Goal: Navigation & Orientation: Go to known website

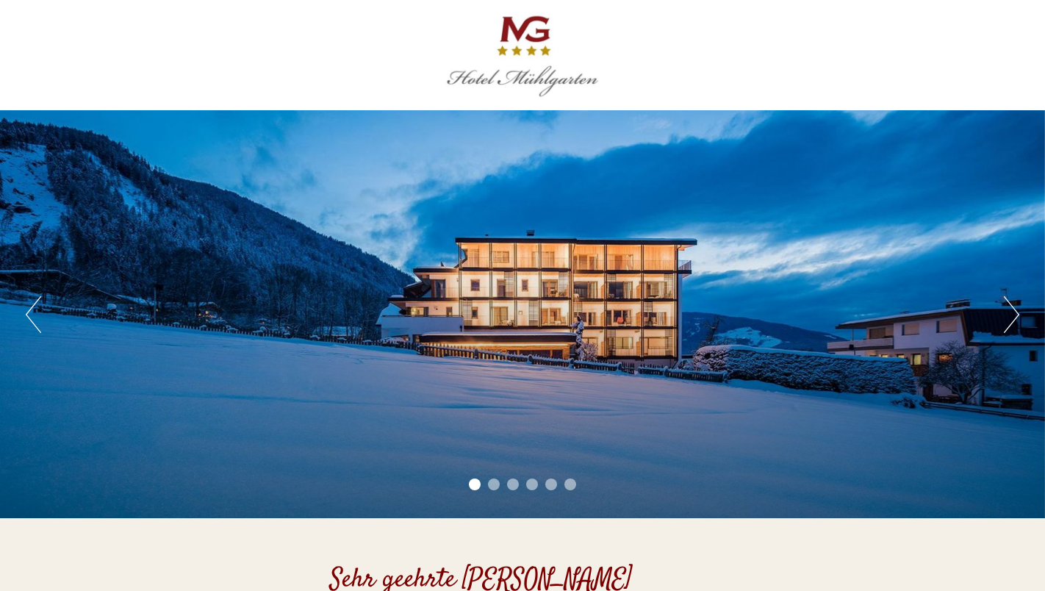
drag, startPoint x: 1014, startPoint y: 315, endPoint x: 913, endPoint y: 238, distance: 127.4
click at [913, 238] on div "Previous Next 1 2 3 4 5 6" at bounding box center [522, 314] width 1045 height 408
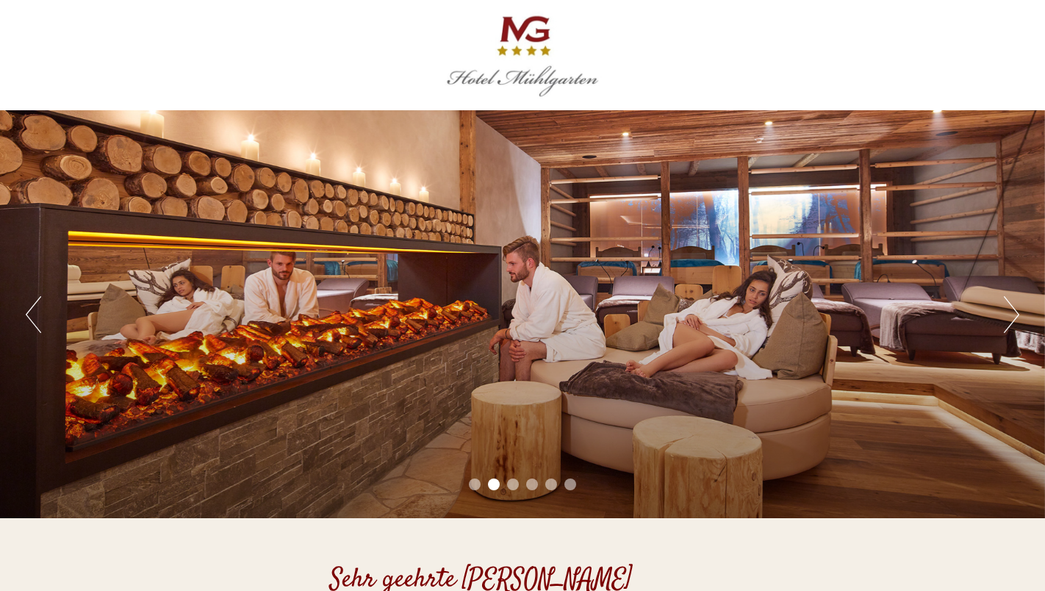
click at [1010, 315] on button "Next" at bounding box center [1011, 314] width 15 height 37
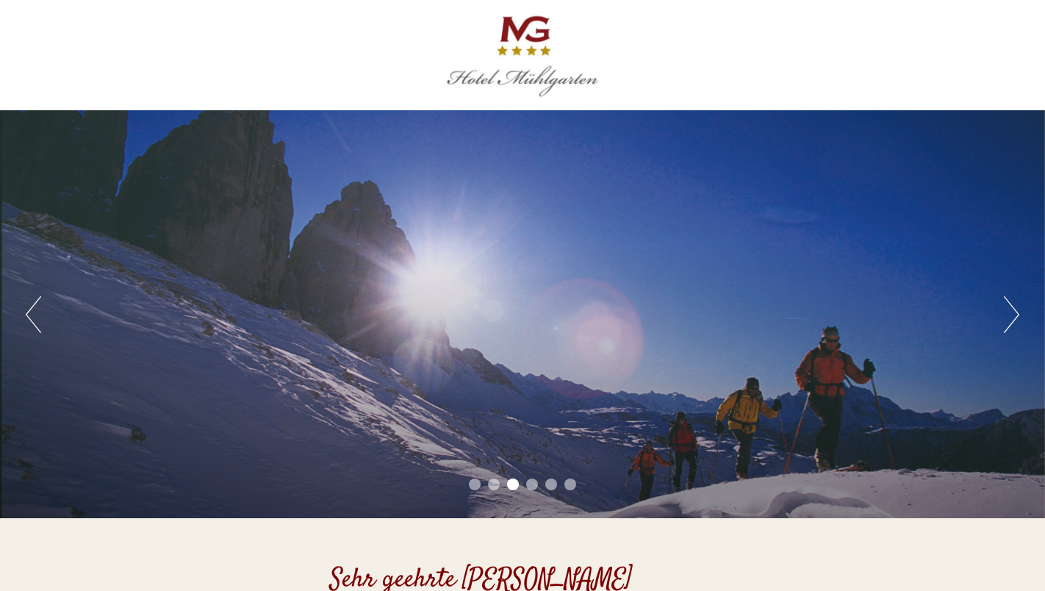
click at [1010, 315] on button "Next" at bounding box center [1011, 314] width 15 height 37
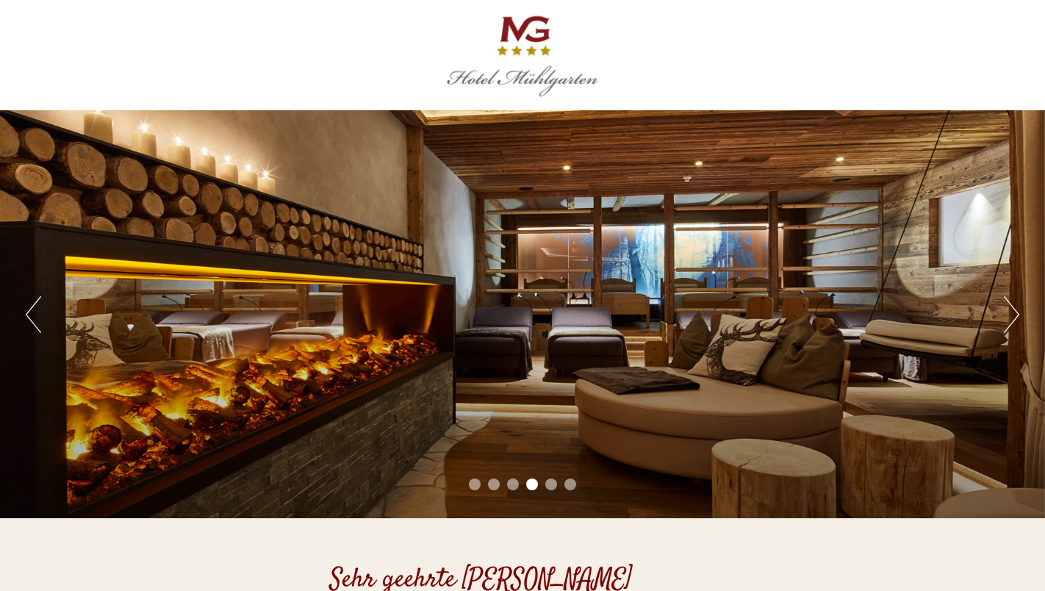
click at [1010, 315] on button "Next" at bounding box center [1011, 314] width 15 height 37
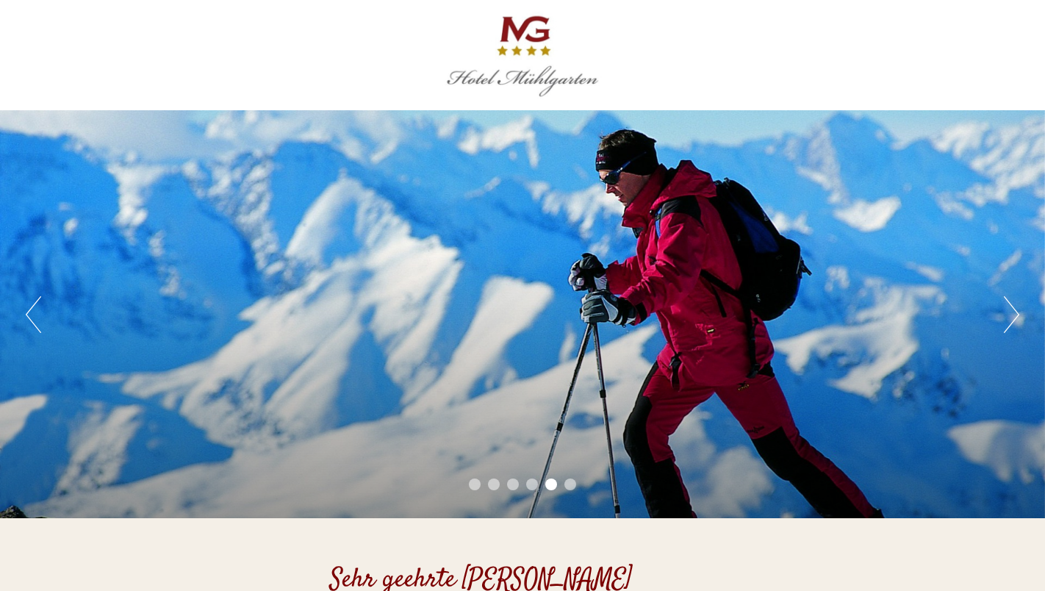
click at [1010, 315] on button "Next" at bounding box center [1011, 314] width 15 height 37
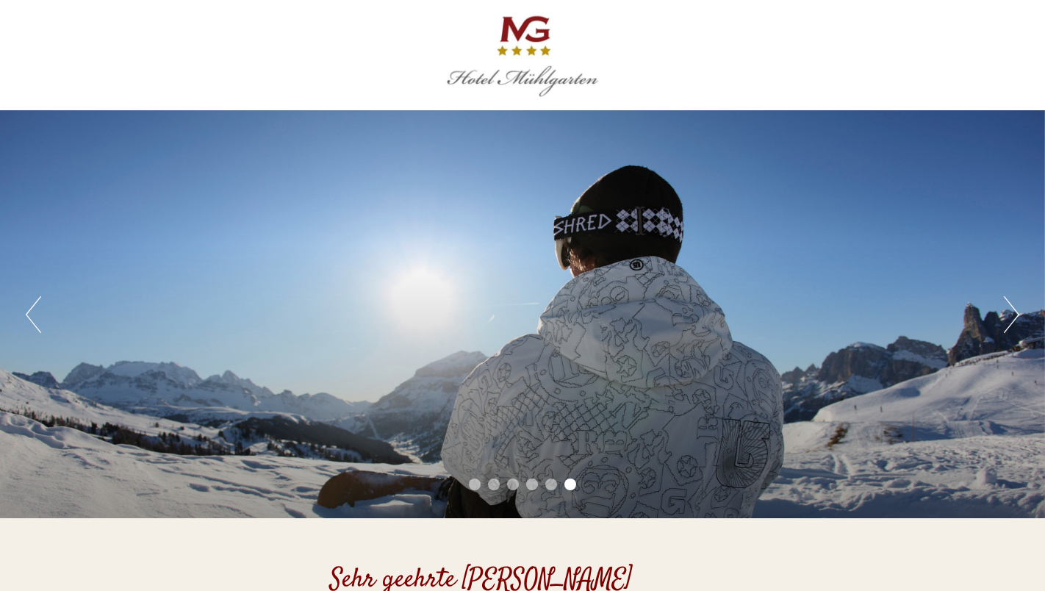
click at [1010, 315] on button "Next" at bounding box center [1011, 314] width 15 height 37
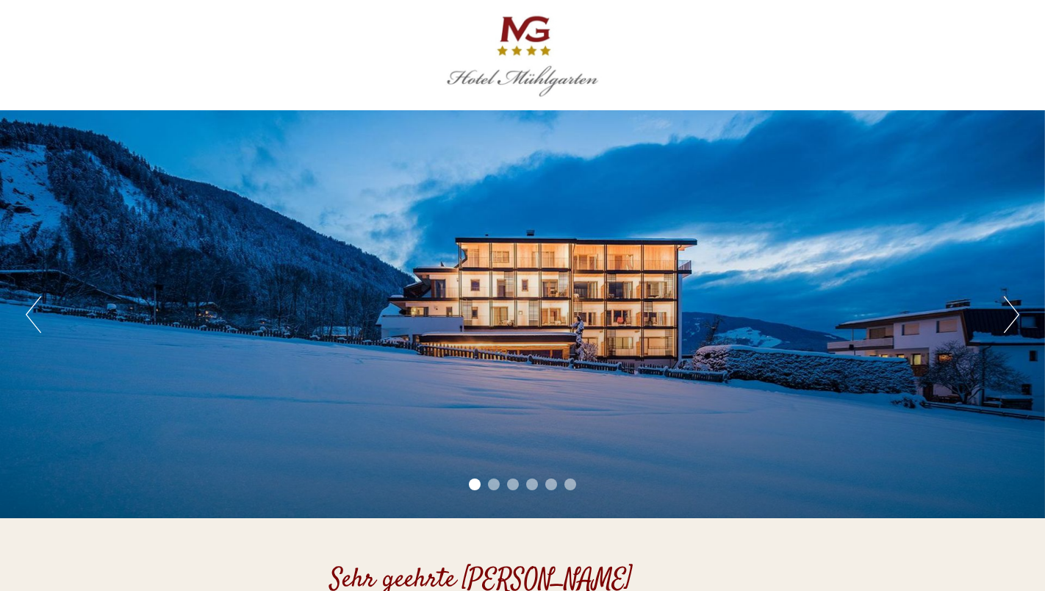
click at [1010, 315] on button "Next" at bounding box center [1011, 314] width 15 height 37
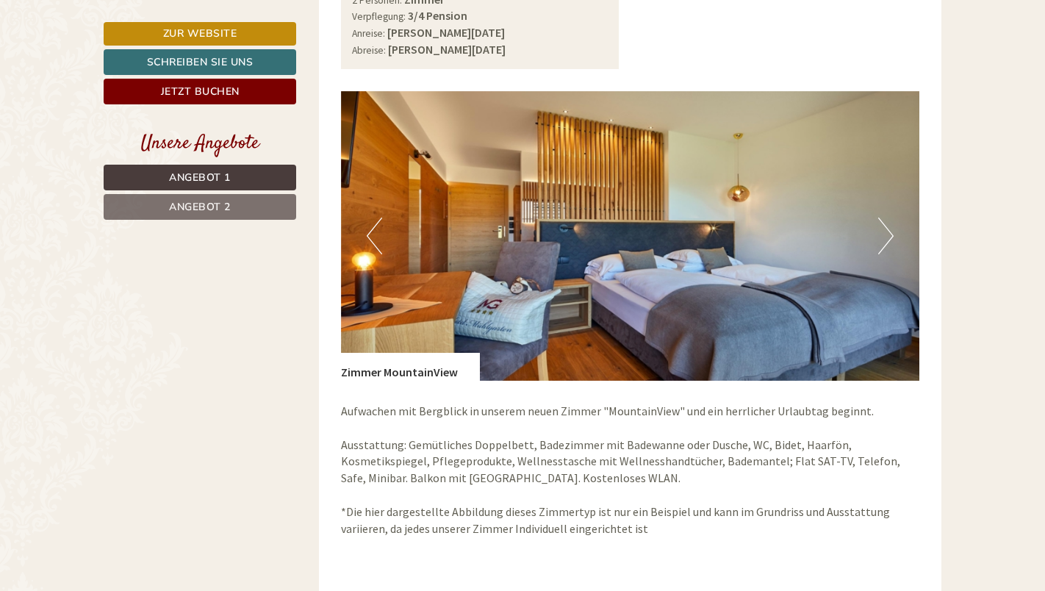
scroll to position [1029, 0]
drag, startPoint x: 882, startPoint y: 228, endPoint x: 556, endPoint y: 309, distance: 335.4
click at [556, 309] on img at bounding box center [630, 234] width 579 height 289
drag, startPoint x: 1047, startPoint y: 137, endPoint x: 1022, endPoint y: 428, distance: 292.8
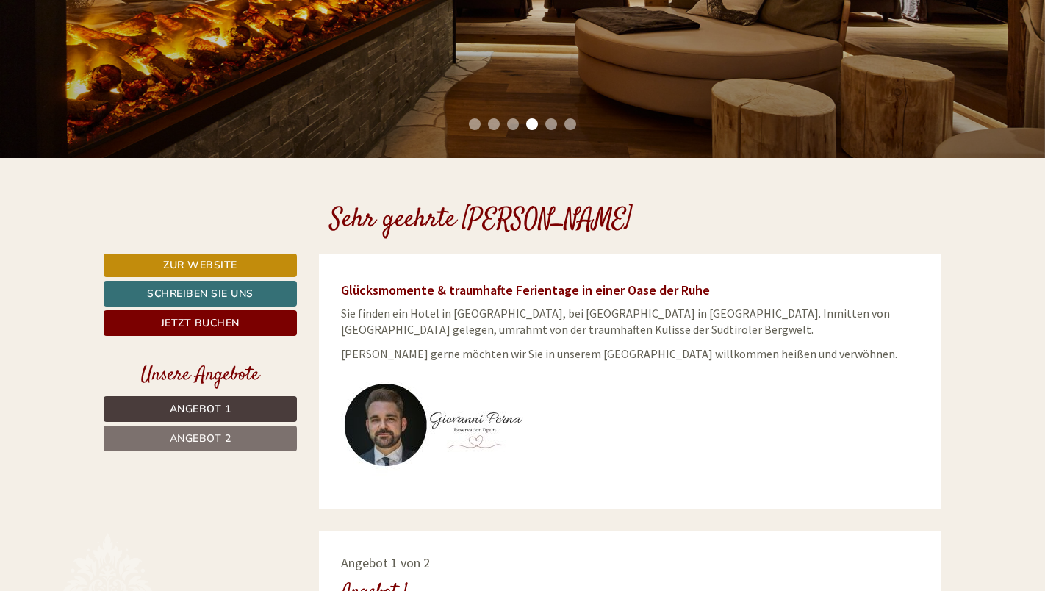
scroll to position [289, 0]
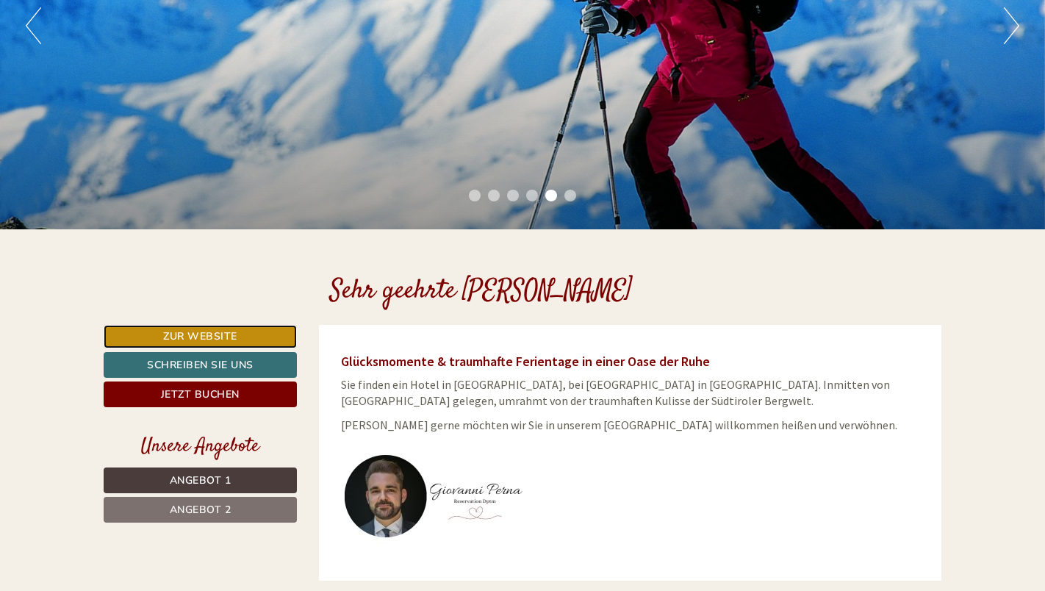
click at [211, 336] on link "Zur Website" at bounding box center [200, 337] width 193 height 24
